Goal: Task Accomplishment & Management: Complete application form

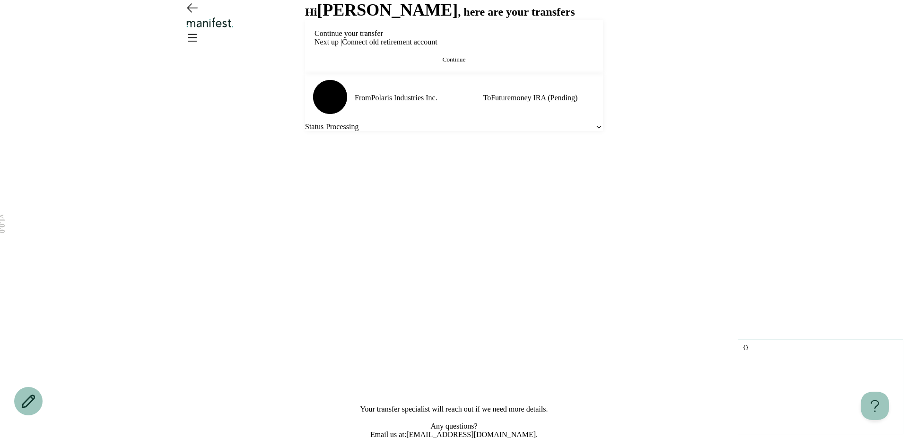
click at [446, 63] on button "Continue" at bounding box center [454, 60] width 279 height 8
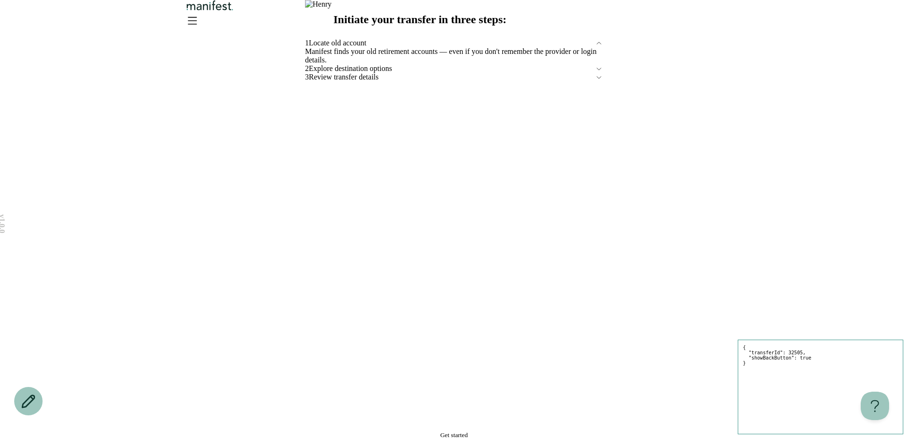
click at [440, 431] on span "Get started" at bounding box center [453, 434] width 27 height 7
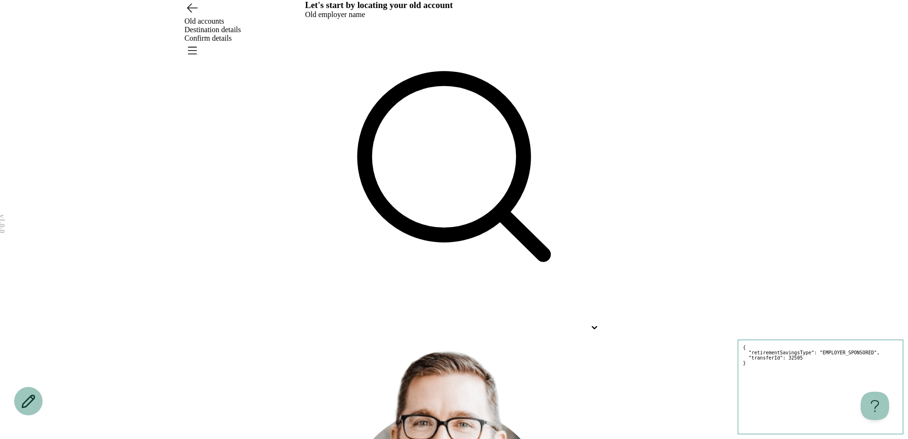
click at [466, 323] on div at bounding box center [445, 327] width 281 height 9
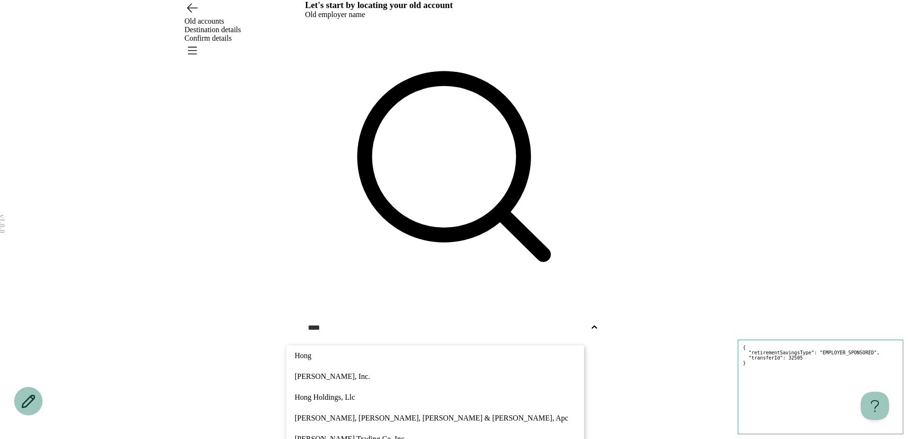
click at [420, 433] on p "[PERSON_NAME] Trading Co, Inc." at bounding box center [435, 438] width 281 height 11
type input "****"
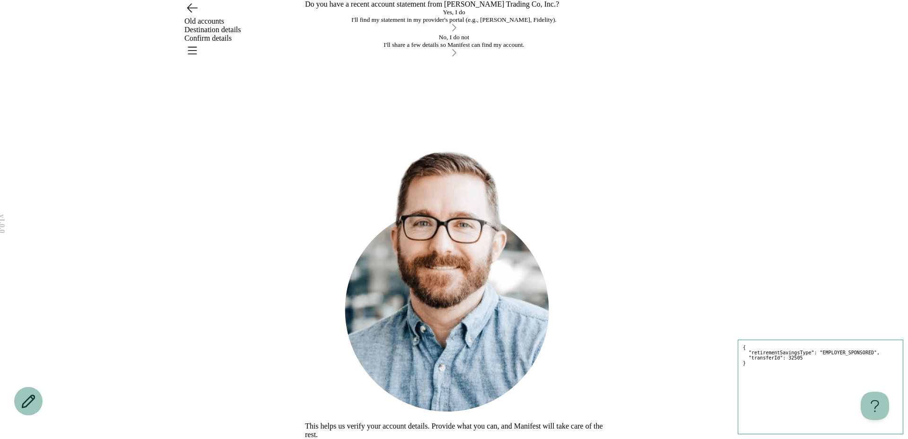
click at [433, 24] on div "I'll find my statement in my provider's portal (e.g., [PERSON_NAME], Fidelity)." at bounding box center [454, 20] width 298 height 8
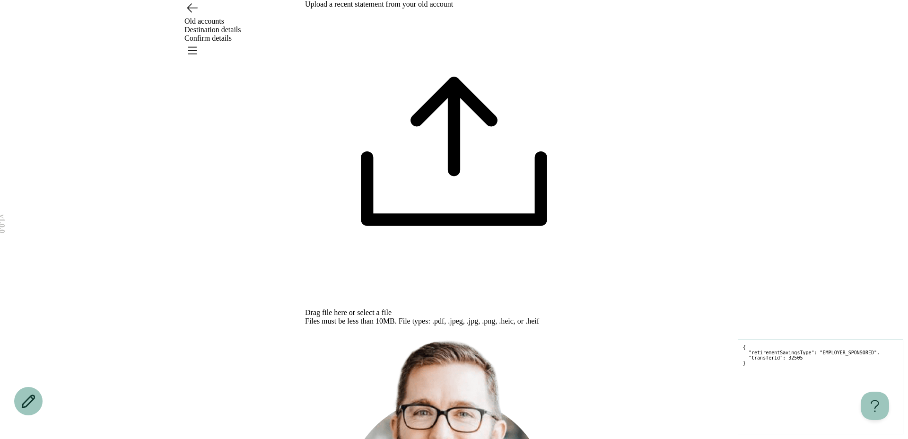
click at [392, 308] on span "select a file" at bounding box center [374, 312] width 35 height 8
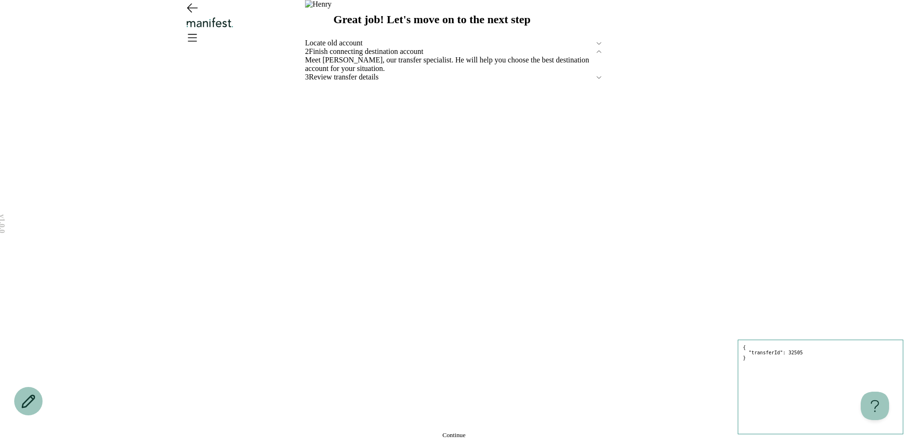
click at [454, 431] on button "Continue" at bounding box center [454, 435] width 298 height 8
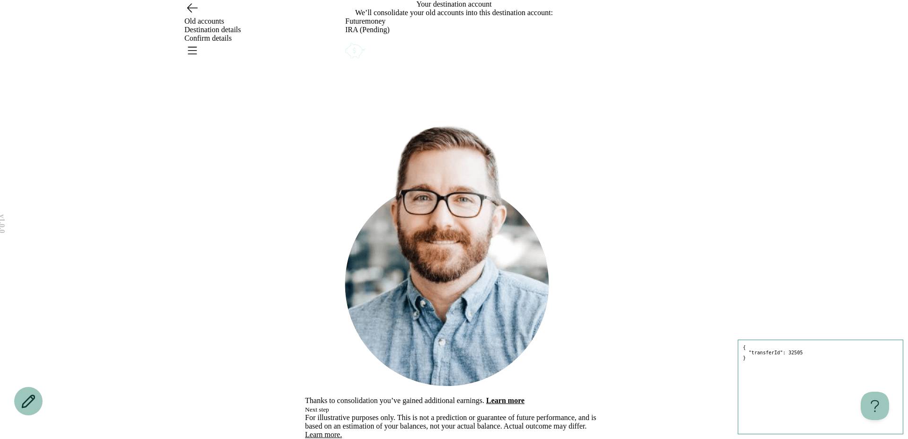
click at [329, 406] on button "Next step" at bounding box center [317, 410] width 24 height 8
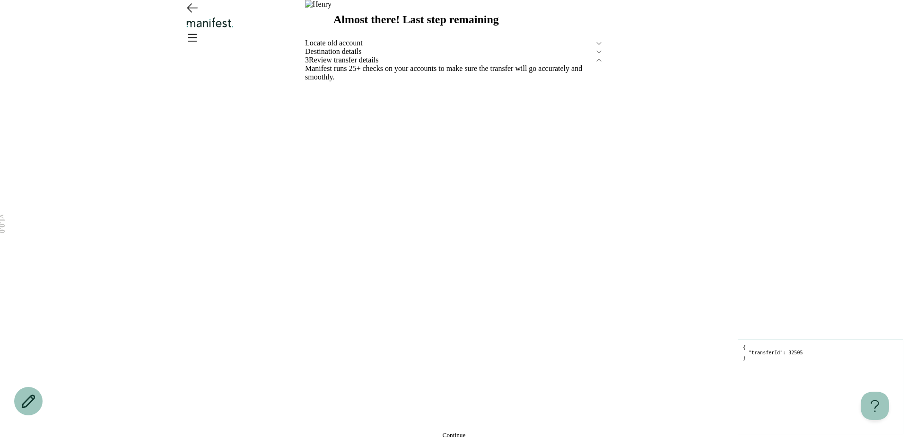
click at [457, 431] on button "Continue" at bounding box center [454, 435] width 298 height 8
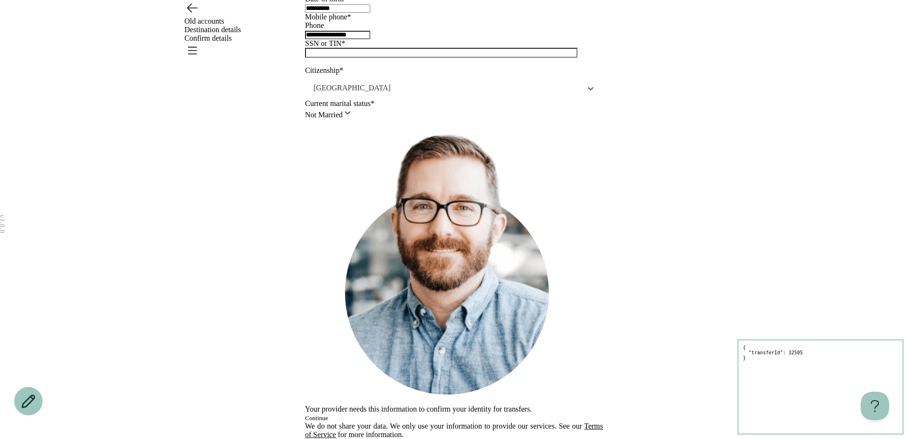
scroll to position [218, 0]
click at [328, 414] on button "Continue" at bounding box center [316, 418] width 23 height 8
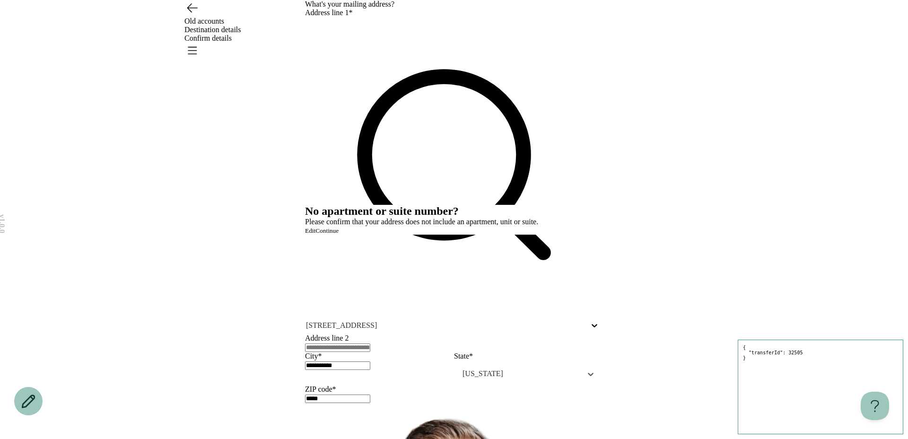
click at [339, 234] on span "Continue" at bounding box center [327, 230] width 23 height 7
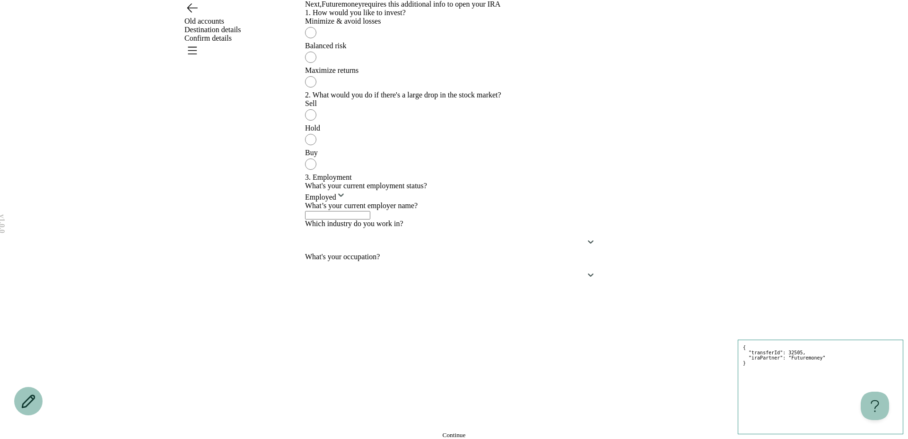
scroll to position [360, 0]
click at [405, 197] on html "v 1.0.0 { "transferId": 32505, "iraPartner": "Futuremoney" } Old accounts Desti…" at bounding box center [454, 219] width 908 height 439
click at [695, 312] on div "v 1.0.0 { "transferId": 32505, "iraPartner": "Futuremoney" } Old accounts Desti…" at bounding box center [454, 219] width 908 height 439
click at [466, 431] on span "Continue" at bounding box center [454, 434] width 23 height 7
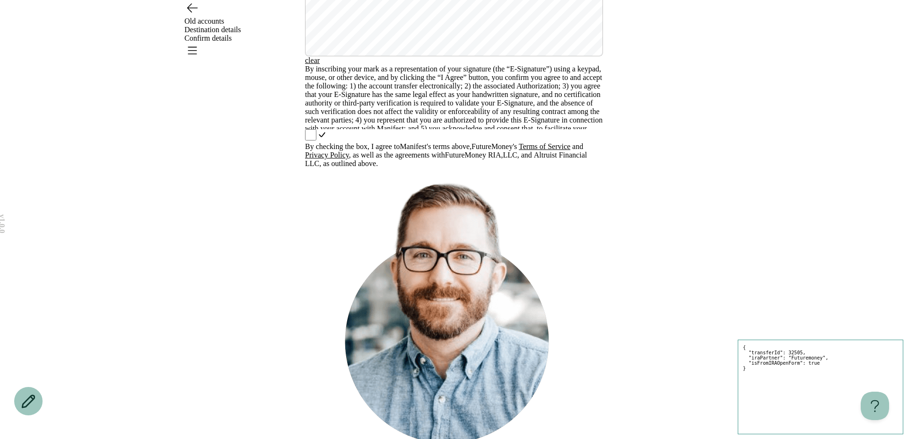
scroll to position [114, 0]
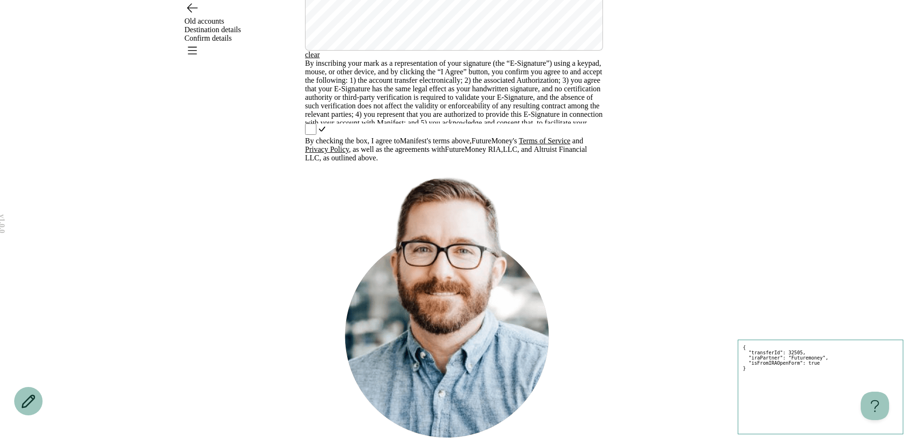
click at [308, 162] on div "By checking the box, I agree to Manifest 's terms above, FutureMoney 's Terms o…" at bounding box center [454, 142] width 298 height 39
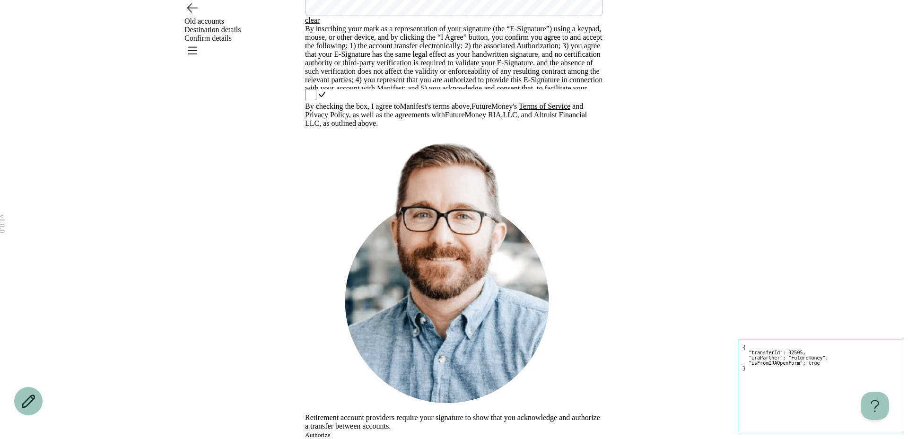
scroll to position [190, 0]
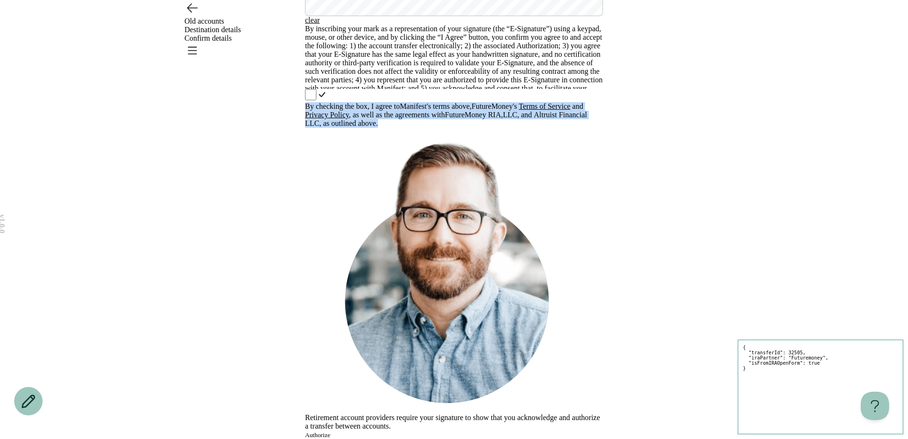
drag, startPoint x: 382, startPoint y: 360, endPoint x: 292, endPoint y: 337, distance: 92.7
click at [292, 337] on div "v 1.0.0 { "transferId": 32505, "iraPartner": "Futuremoney", "isFromIRAOpenForm"…" at bounding box center [454, 145] width 908 height 588
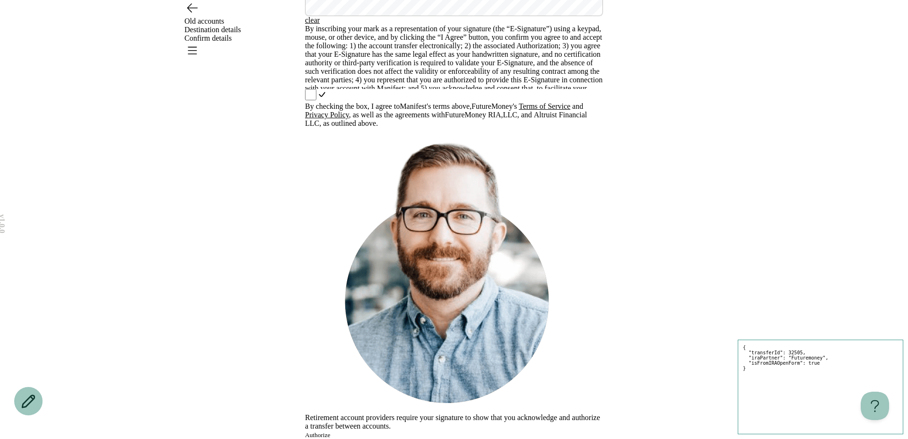
click at [419, 128] on span "By checking the box, I agree to Manifest 's terms above, FutureMoney 's Terms o…" at bounding box center [454, 115] width 298 height 26
click at [375, 128] on span "By checking the box, I agree to Manifest 's terms above, FutureMoney 's Terms o…" at bounding box center [454, 115] width 298 height 26
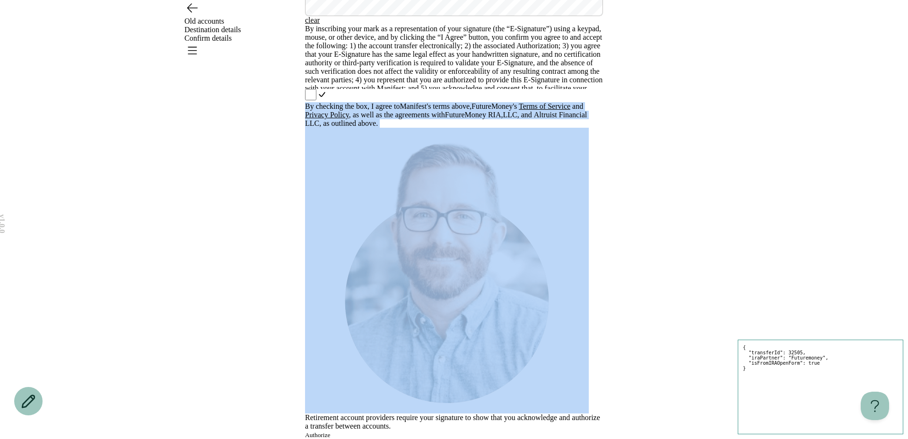
drag, startPoint x: 375, startPoint y: 358, endPoint x: 291, endPoint y: 320, distance: 92.3
click at [291, 320] on div "v 1.0.0 { "transferId": 32505, "iraPartner": "Futuremoney", "isFromIRAOpenForm"…" at bounding box center [454, 145] width 908 height 588
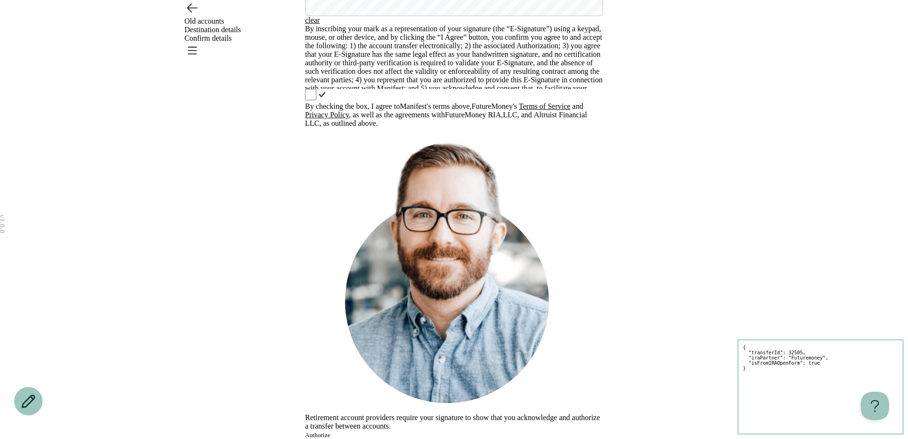
click at [462, 128] on div "By inscribing your mark as a representation of your signature (the “E-Signature…" at bounding box center [454, 76] width 298 height 103
click at [330, 431] on button "Authorize" at bounding box center [317, 435] width 25 height 8
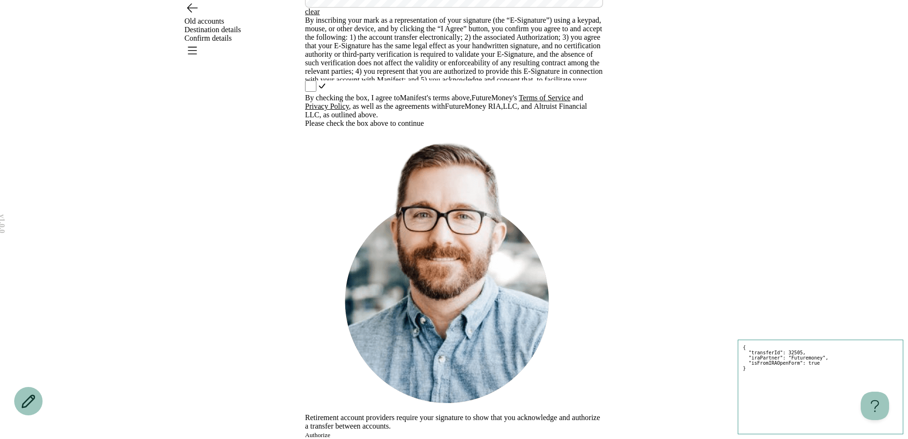
click at [589, 128] on div "By checking the box, I agree to Manifest 's terms above, FutureMoney 's Terms o…" at bounding box center [454, 103] width 298 height 47
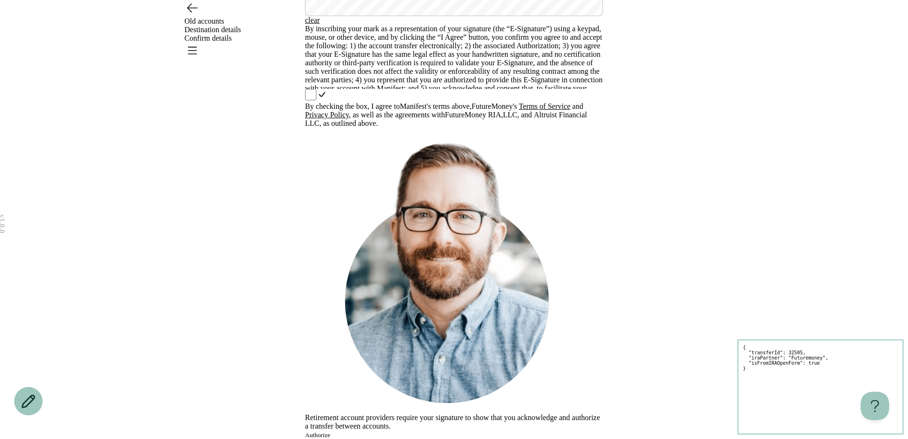
scroll to position [196, 0]
click at [330, 431] on button "Authorize" at bounding box center [317, 435] width 25 height 8
